Goal: Information Seeking & Learning: Learn about a topic

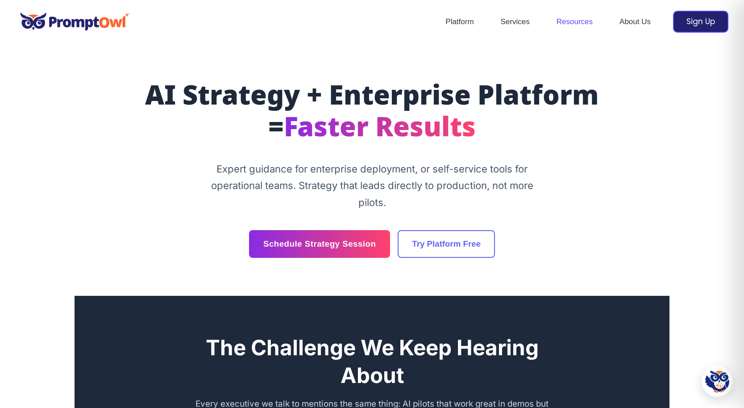
click at [569, 21] on link "Resources" at bounding box center [574, 21] width 63 height 31
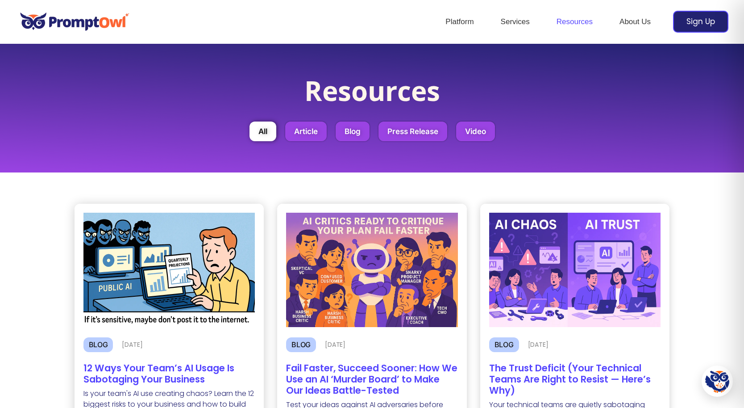
click at [181, 378] on h2 "12 Ways Your Team’s AI Usage Is Sabotaging Your Business" at bounding box center [169, 373] width 172 height 22
